Goal: Task Accomplishment & Management: Use online tool/utility

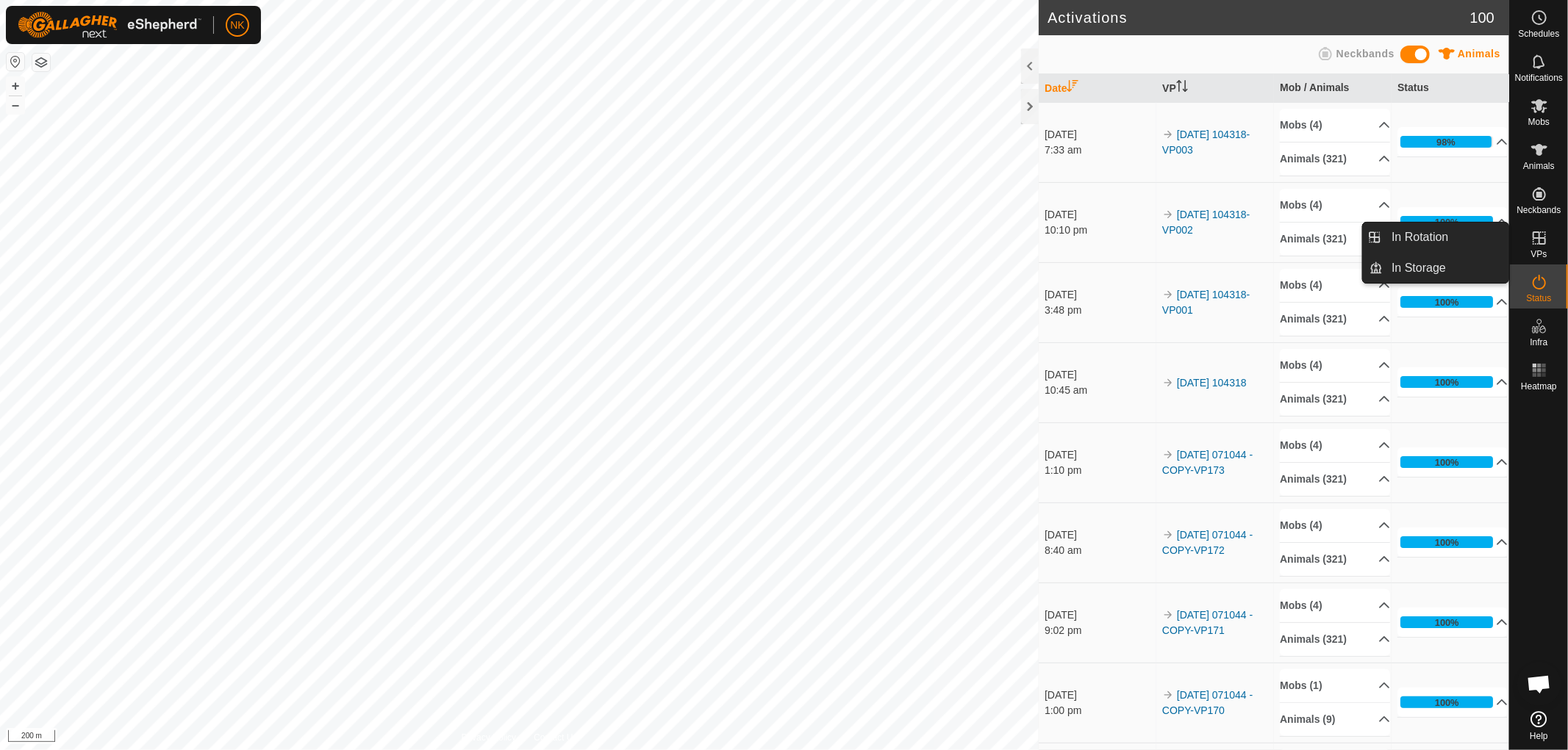
click at [1394, 230] on link "In Rotation" at bounding box center [1446, 238] width 126 height 29
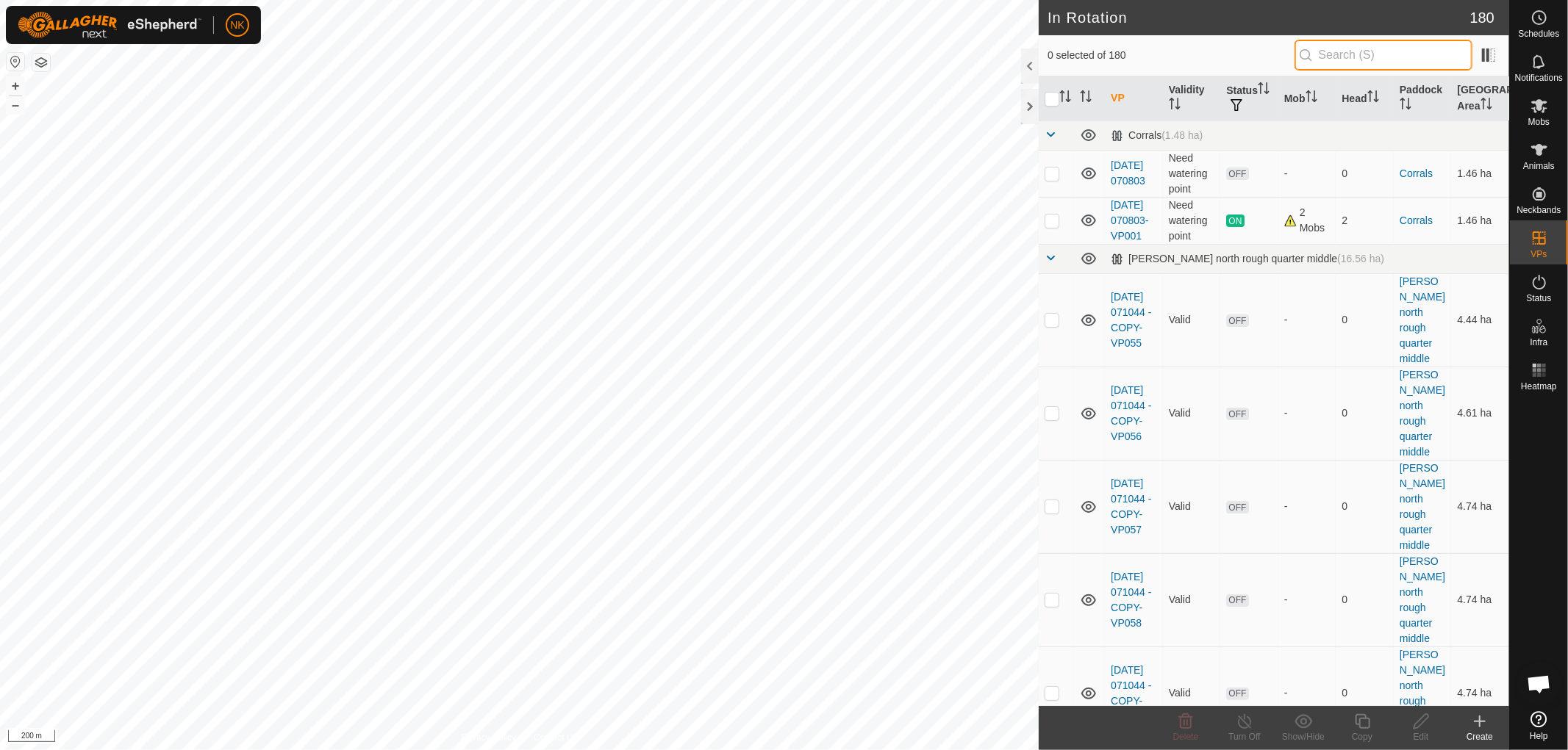
click at [1347, 59] on input "text" at bounding box center [1383, 55] width 178 height 31
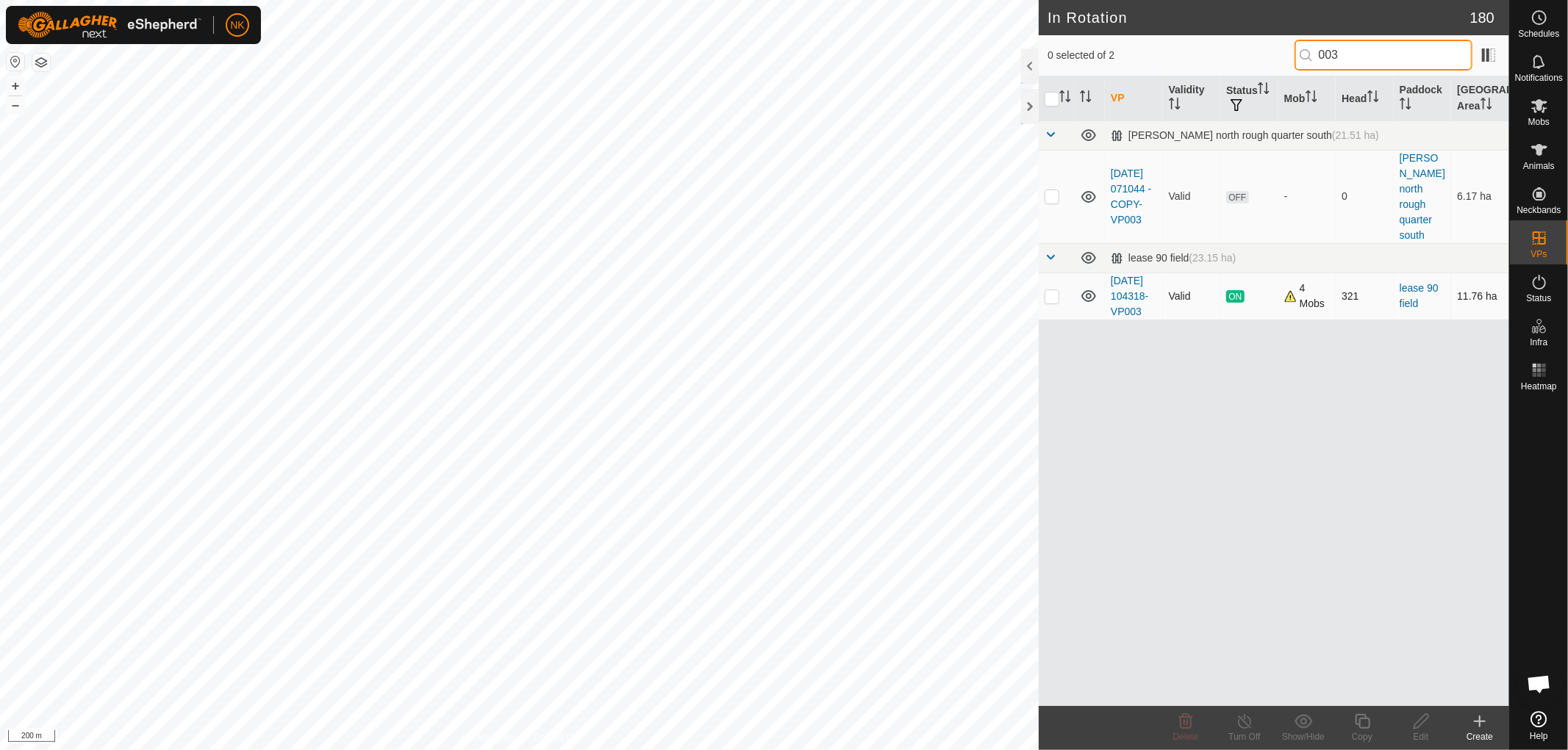
type input "003"
click at [1052, 290] on p-checkbox at bounding box center [1052, 296] width 15 height 12
checkbox input "true"
click at [1372, 731] on div "Copy" at bounding box center [1361, 737] width 59 height 14
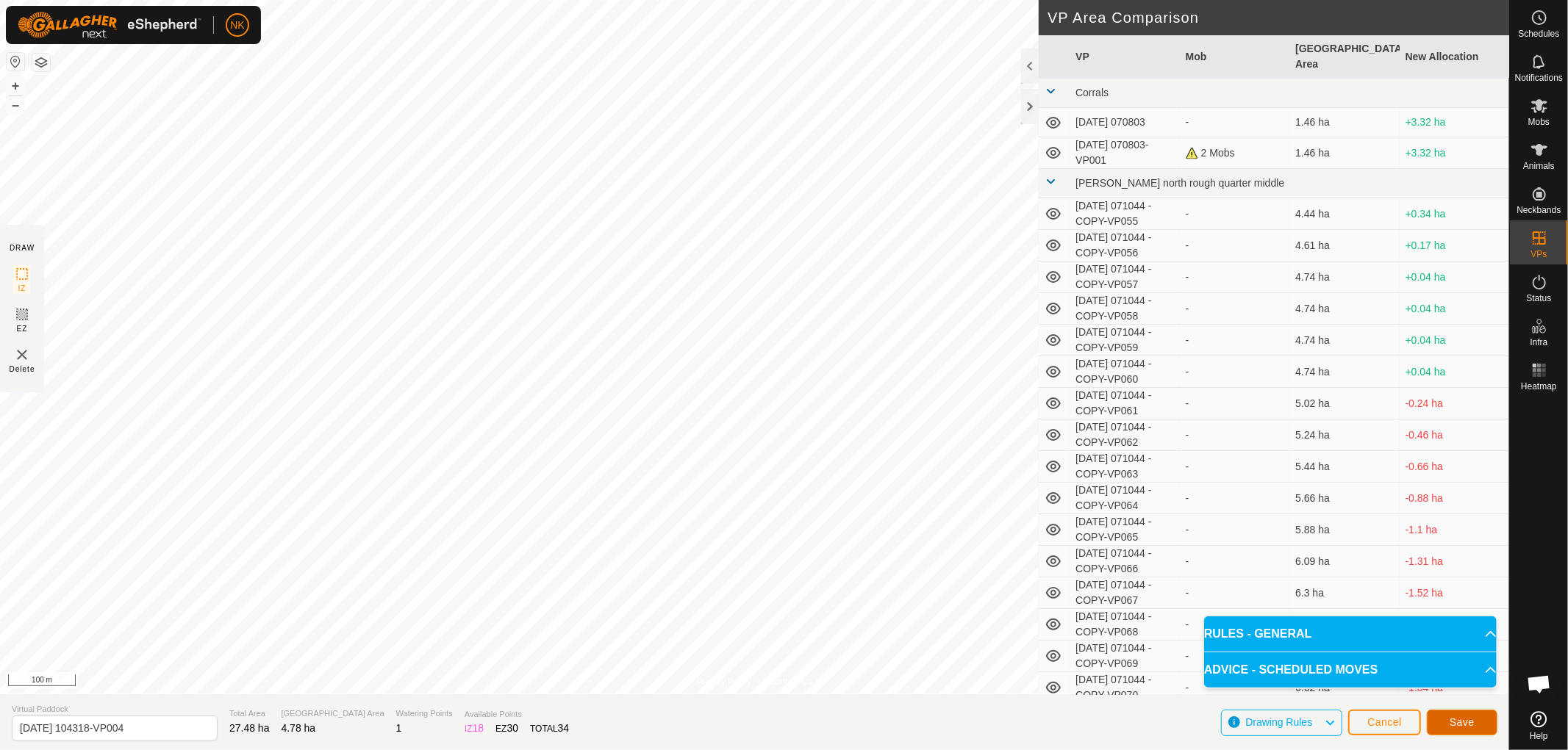
click at [1464, 719] on span "Save" at bounding box center [1462, 722] width 25 height 12
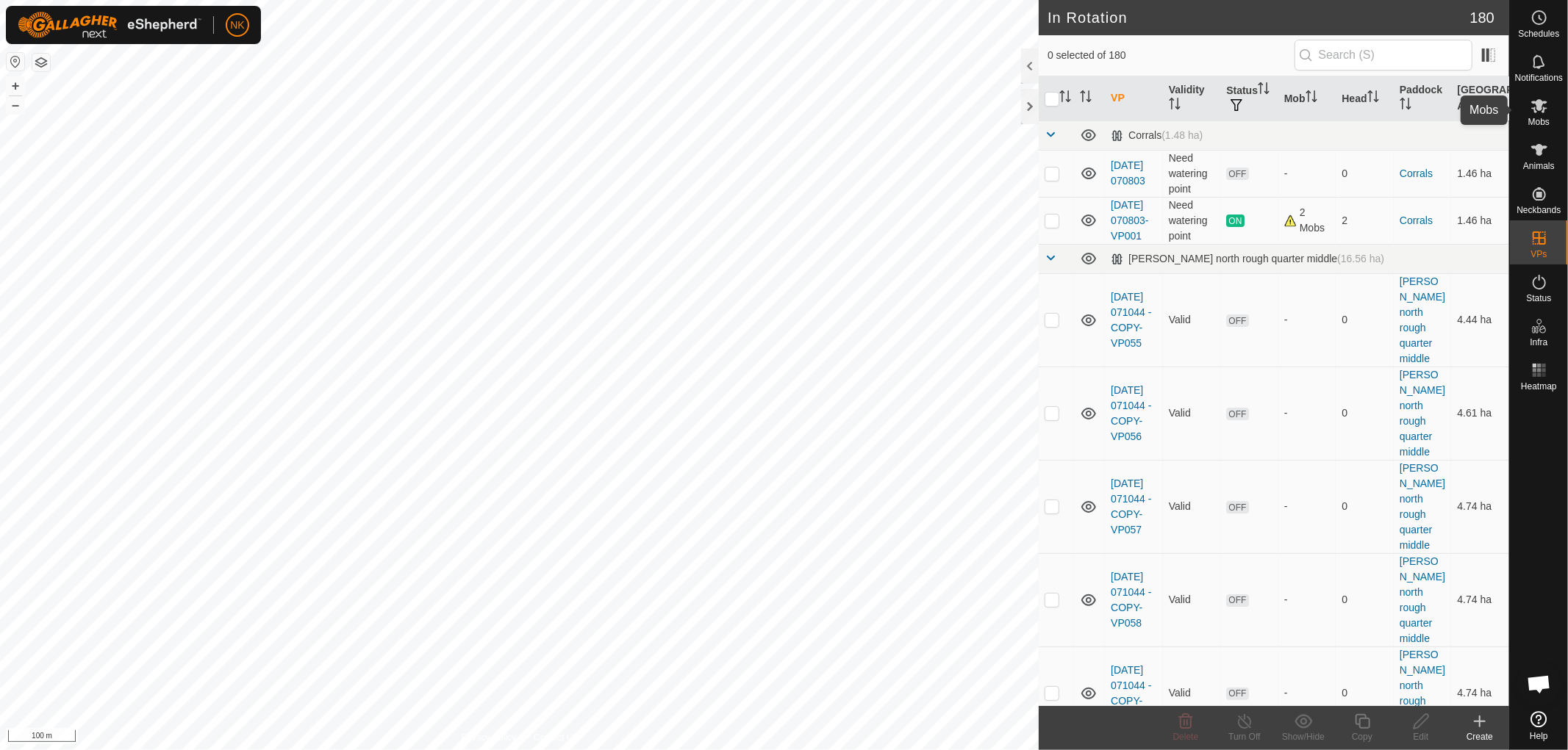
click at [1544, 111] on icon at bounding box center [1539, 105] width 16 height 14
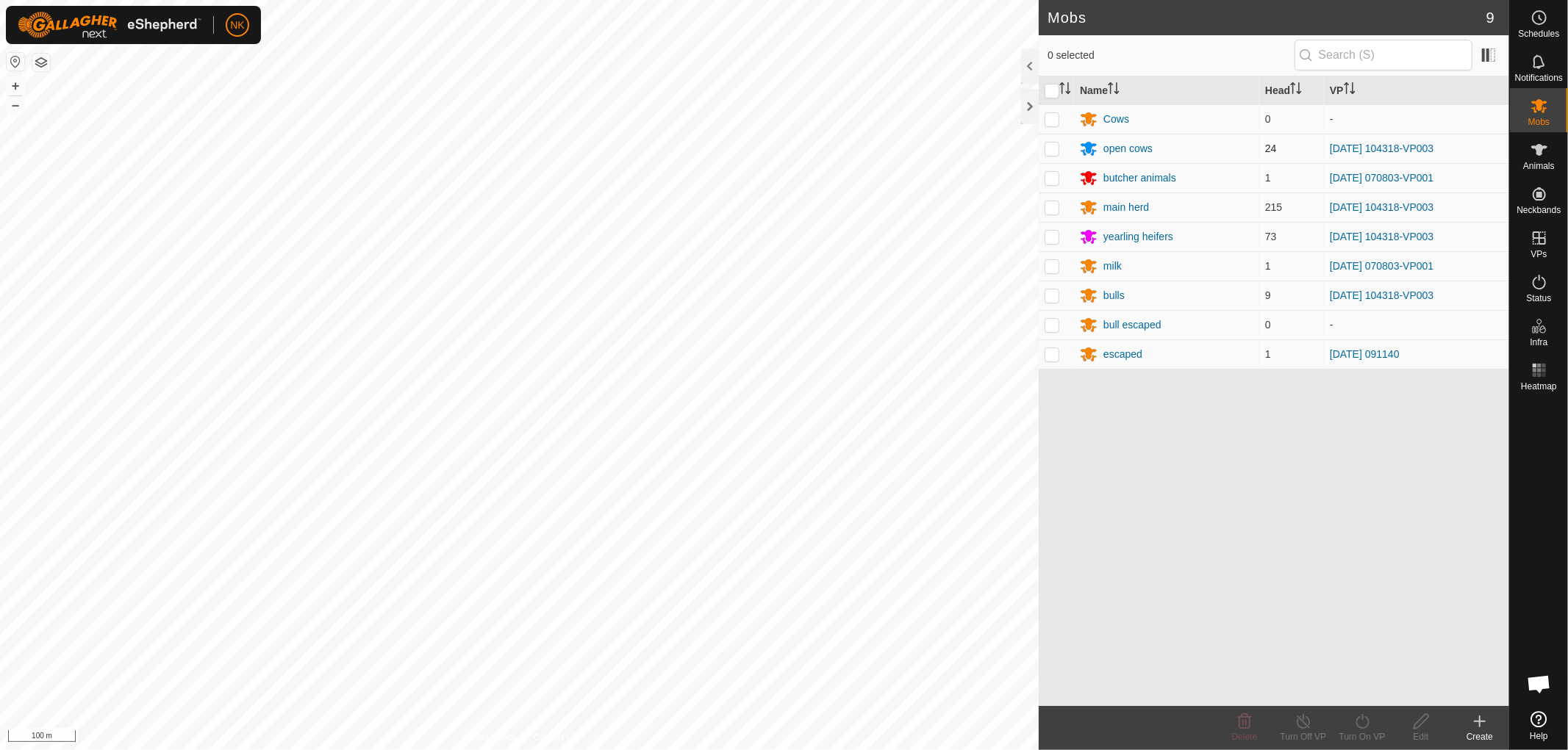
click at [1049, 150] on p-checkbox at bounding box center [1052, 148] width 15 height 12
checkbox input "true"
click at [1052, 214] on td at bounding box center [1056, 207] width 35 height 29
checkbox input "true"
click at [1056, 268] on p-checkbox at bounding box center [1052, 266] width 15 height 12
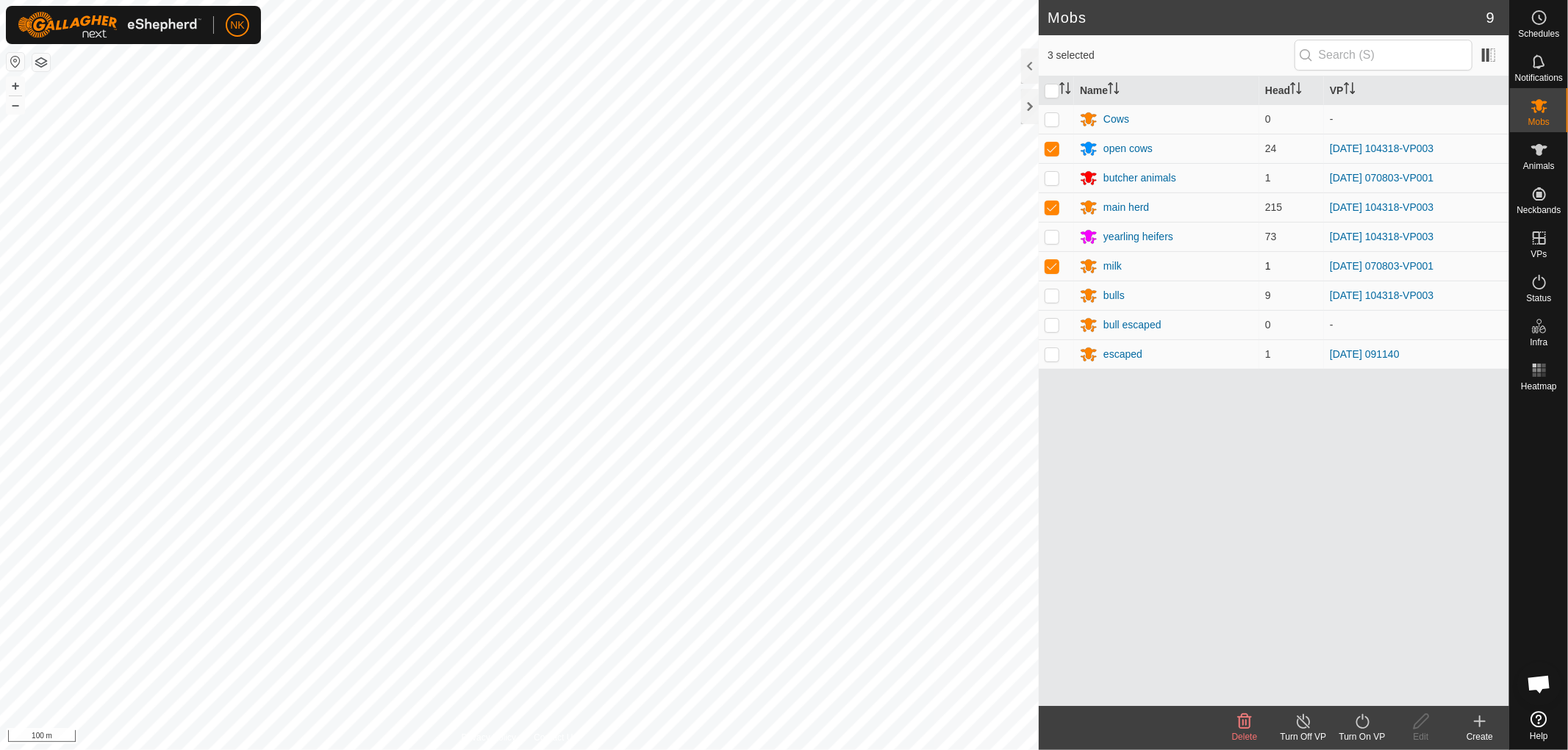
click at [1046, 261] on p-checkbox at bounding box center [1052, 266] width 15 height 12
checkbox input "false"
click at [1055, 234] on p-checkbox at bounding box center [1052, 236] width 15 height 12
checkbox input "true"
click at [1046, 297] on p-checkbox at bounding box center [1052, 295] width 15 height 12
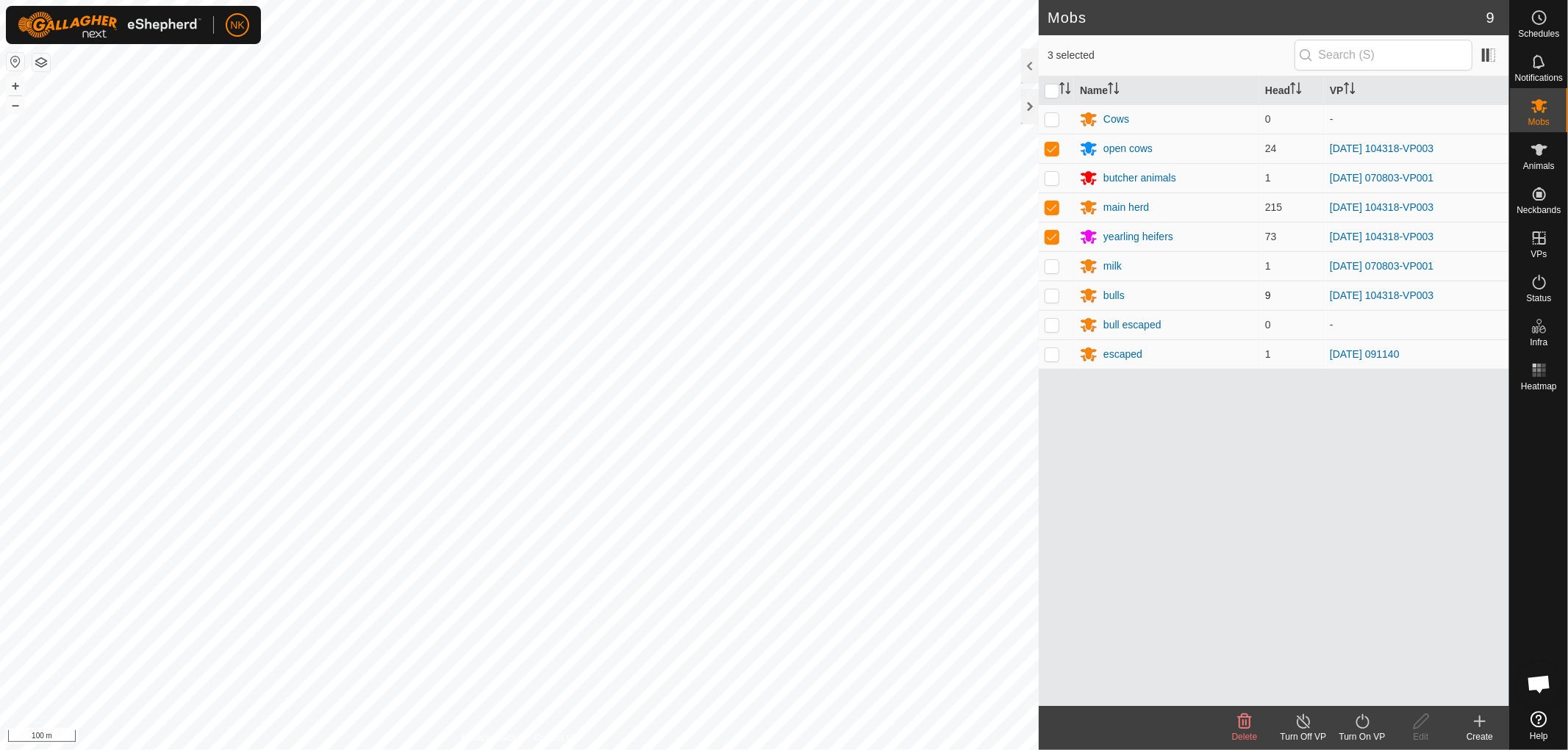
checkbox input "true"
click at [1363, 731] on div "Turn On VP" at bounding box center [1361, 737] width 59 height 14
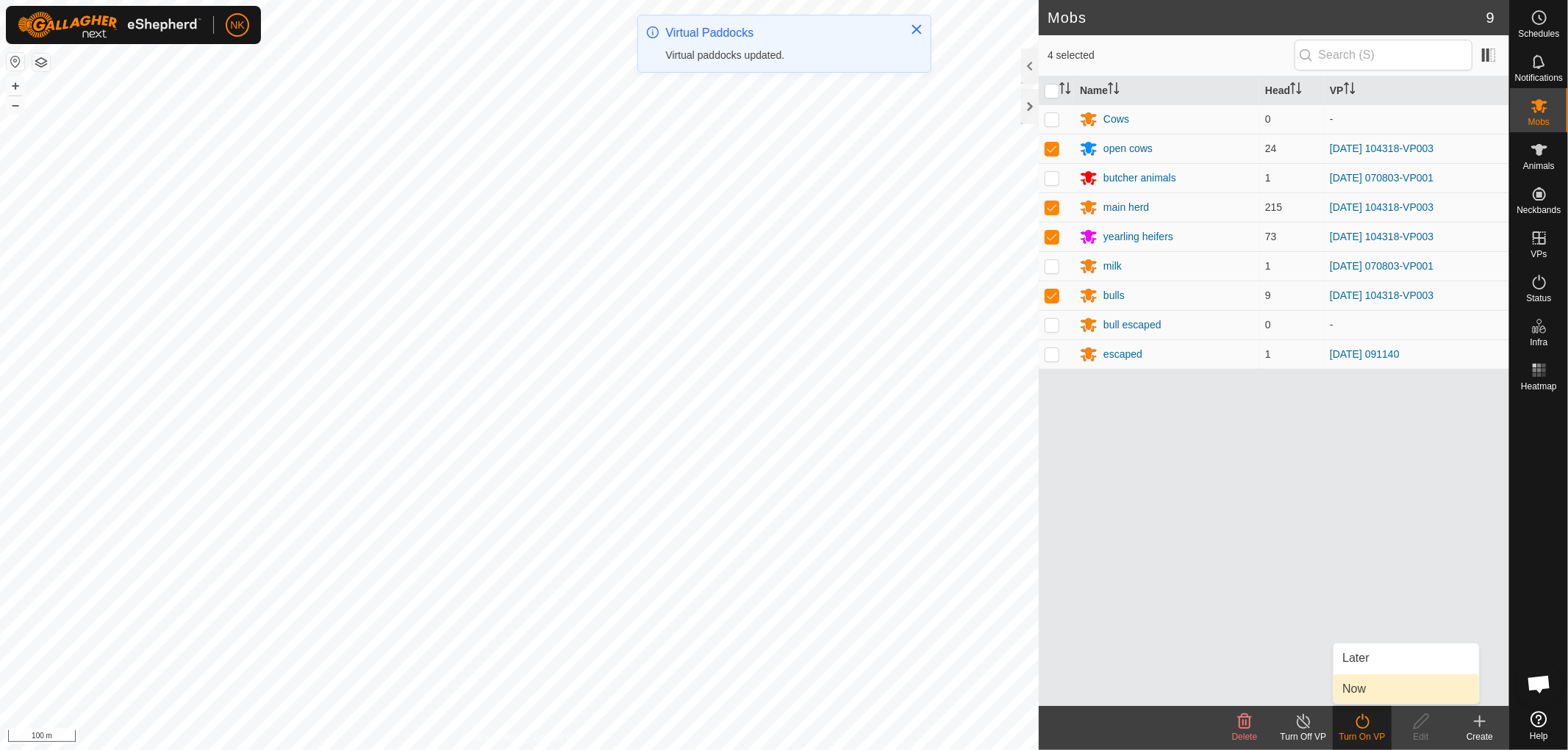
click at [1366, 689] on link "Now" at bounding box center [1406, 689] width 145 height 29
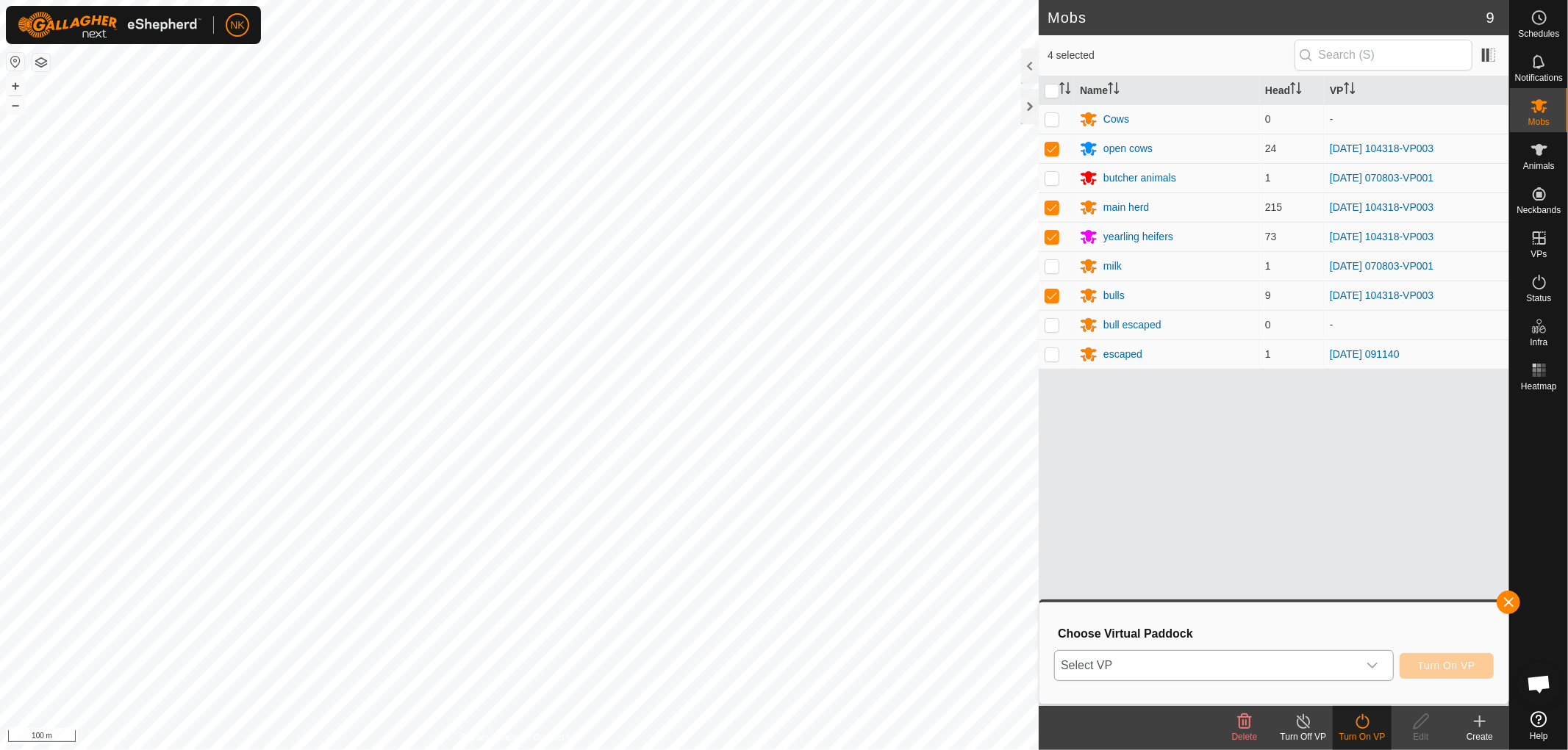
click at [1312, 668] on span "Select VP" at bounding box center [1206, 666] width 303 height 29
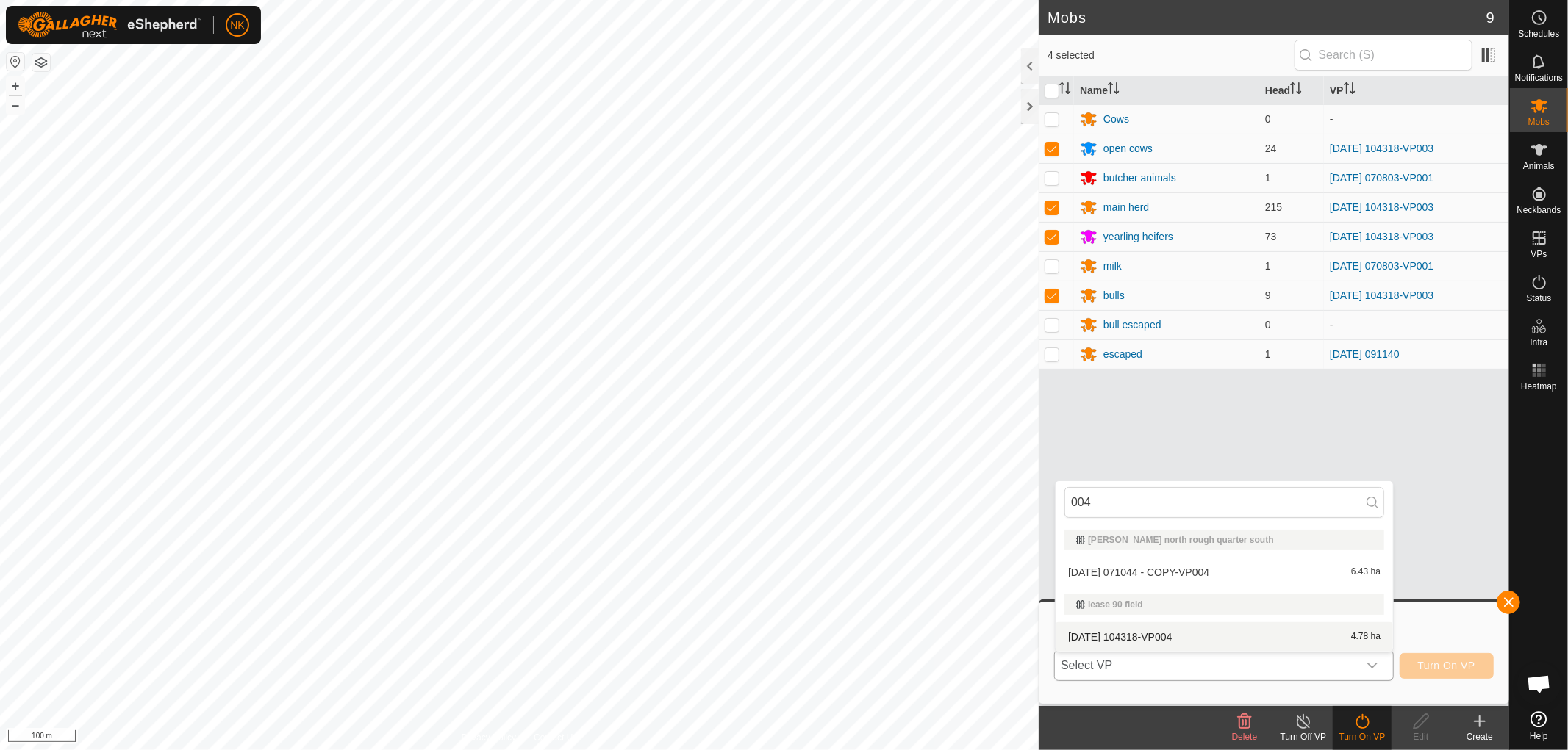
type input "004"
click at [1118, 633] on li "[DATE] 104318-VP004 4.78 ha" at bounding box center [1224, 637] width 337 height 29
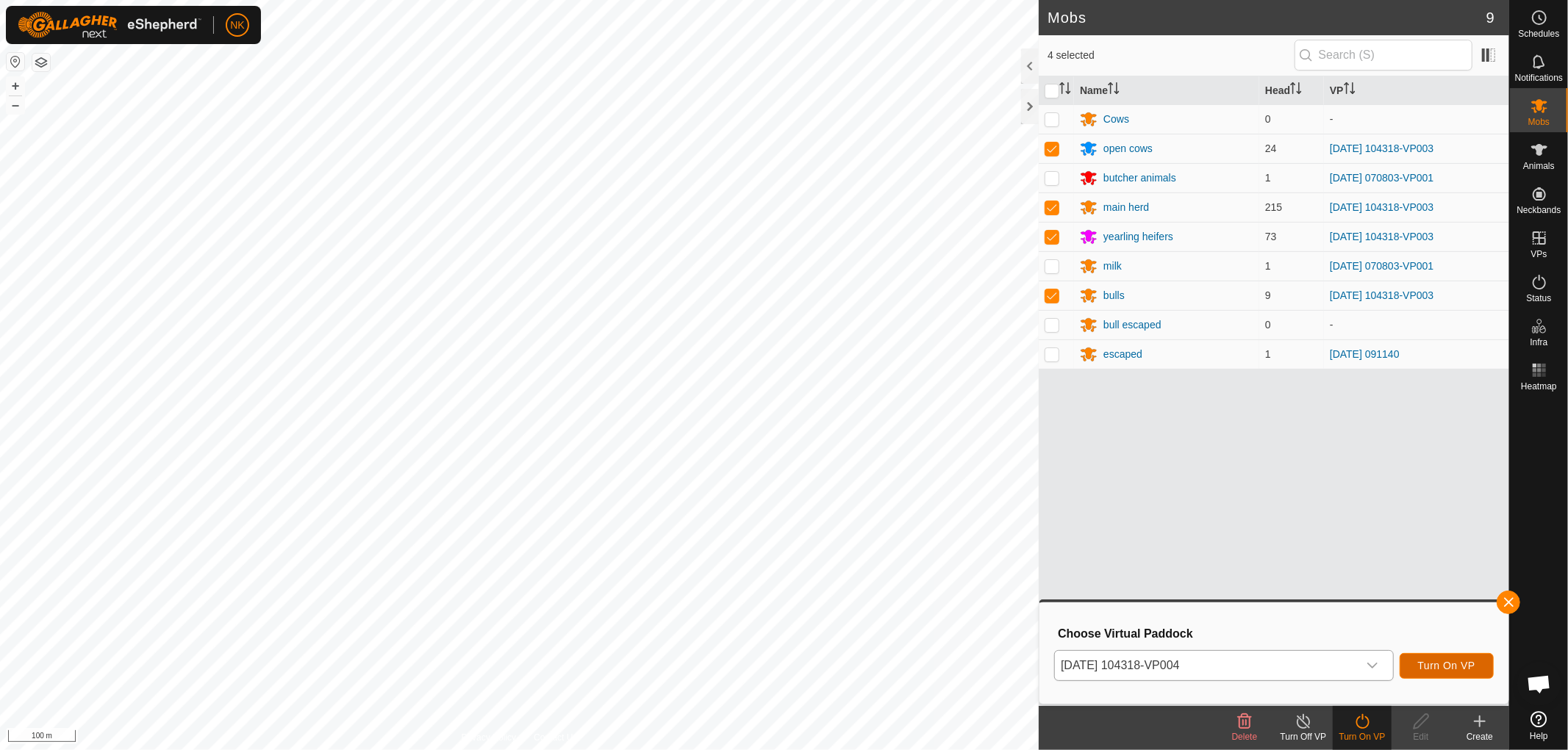
click at [1466, 658] on button "Turn On VP" at bounding box center [1446, 666] width 94 height 25
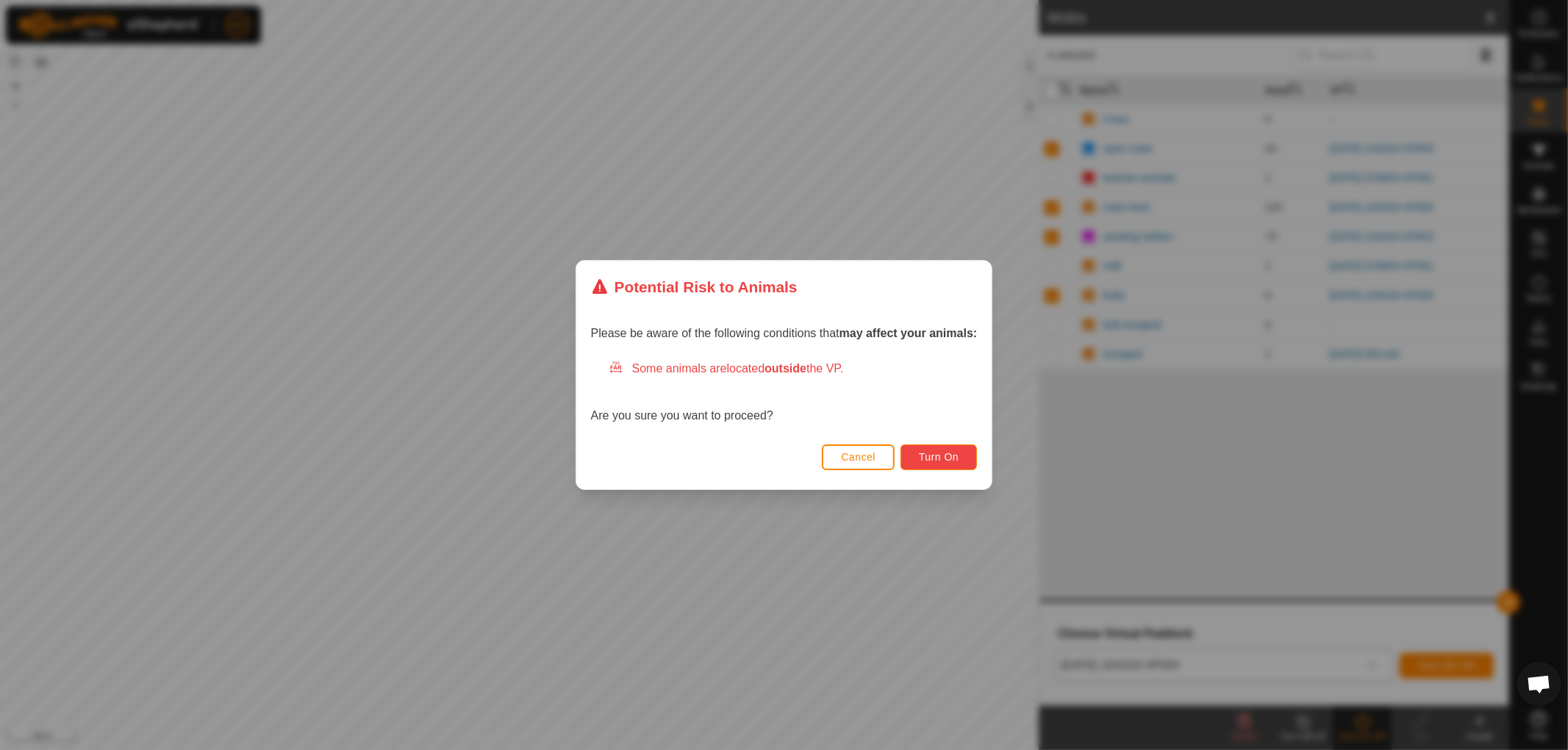
click at [954, 459] on span "Turn On" at bounding box center [939, 457] width 40 height 12
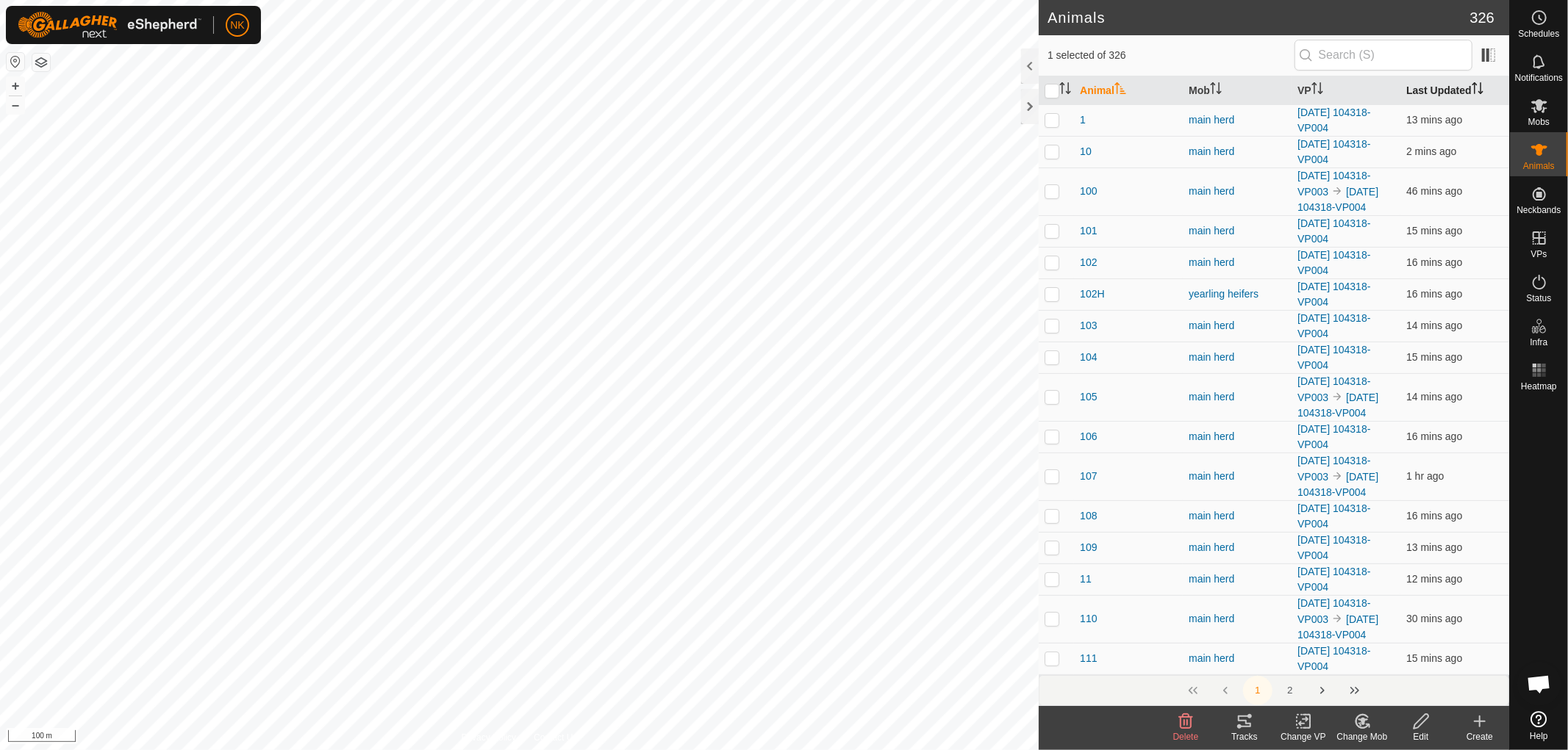
click at [1431, 96] on th "Last Updated" at bounding box center [1455, 91] width 109 height 29
